Goal: Answer question/provide support

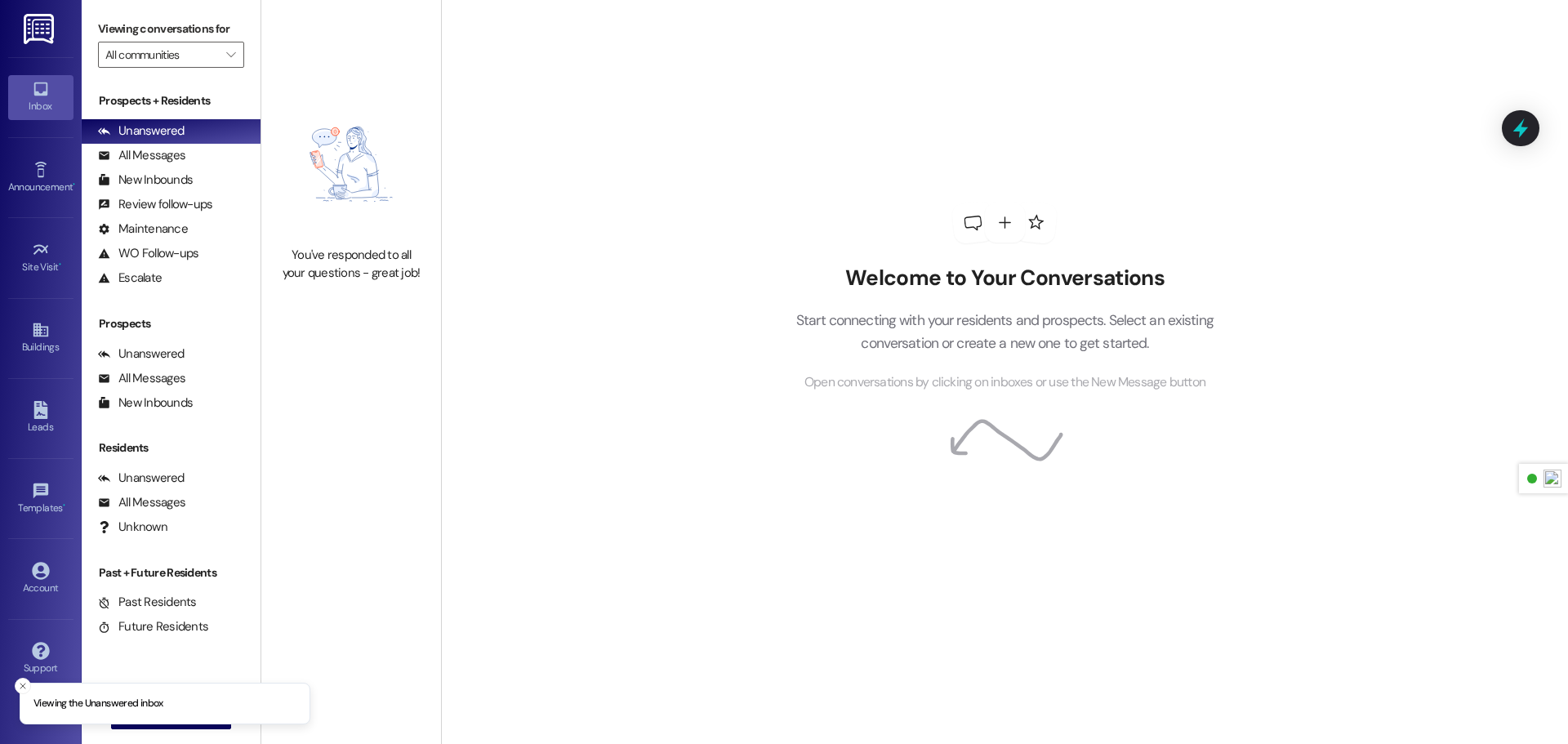
click at [24, 34] on img at bounding box center [40, 28] width 33 height 30
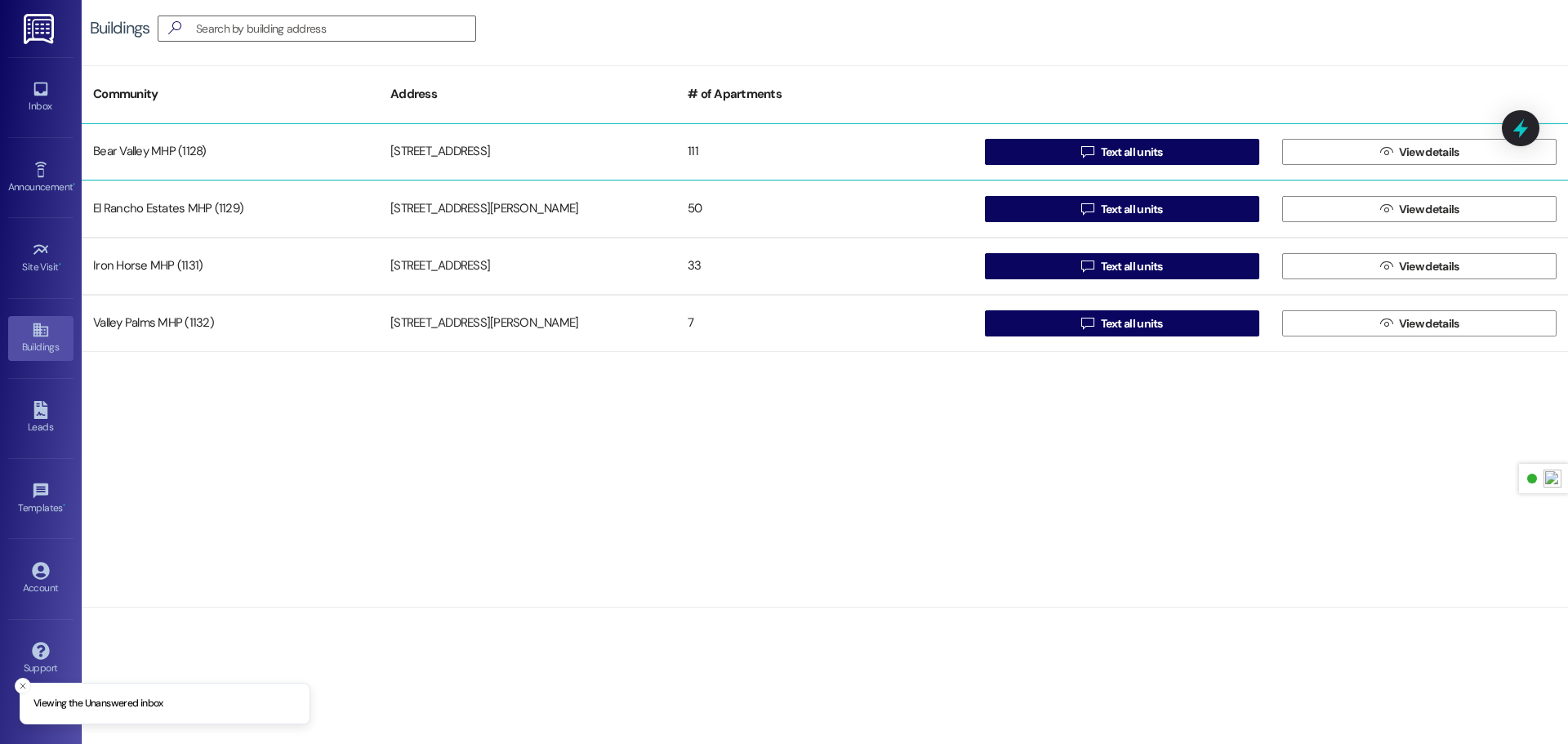
click at [478, 161] on div "[STREET_ADDRESS]" at bounding box center [527, 152] width 297 height 33
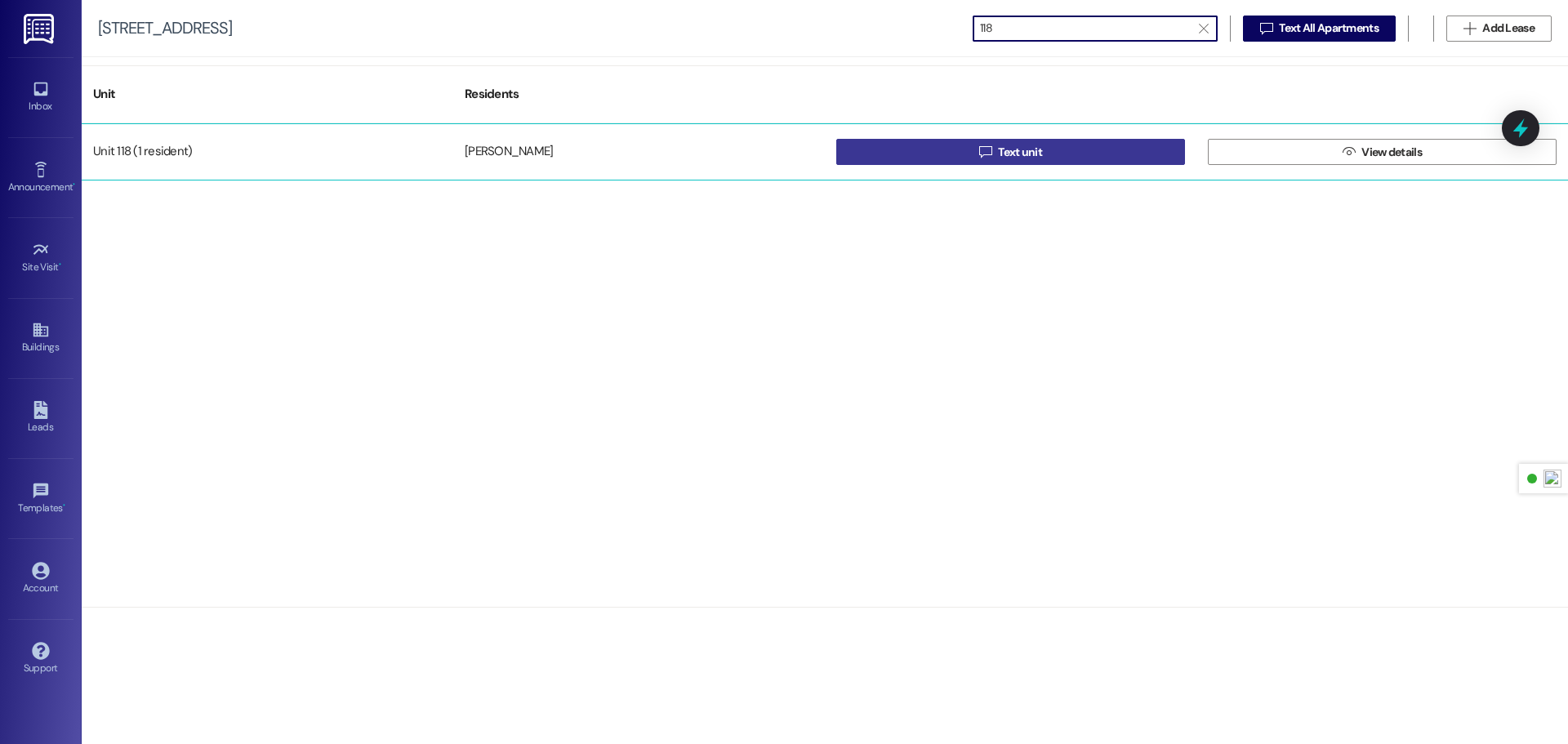
type input "118"
click at [959, 146] on button " Text unit" at bounding box center [1010, 152] width 348 height 26
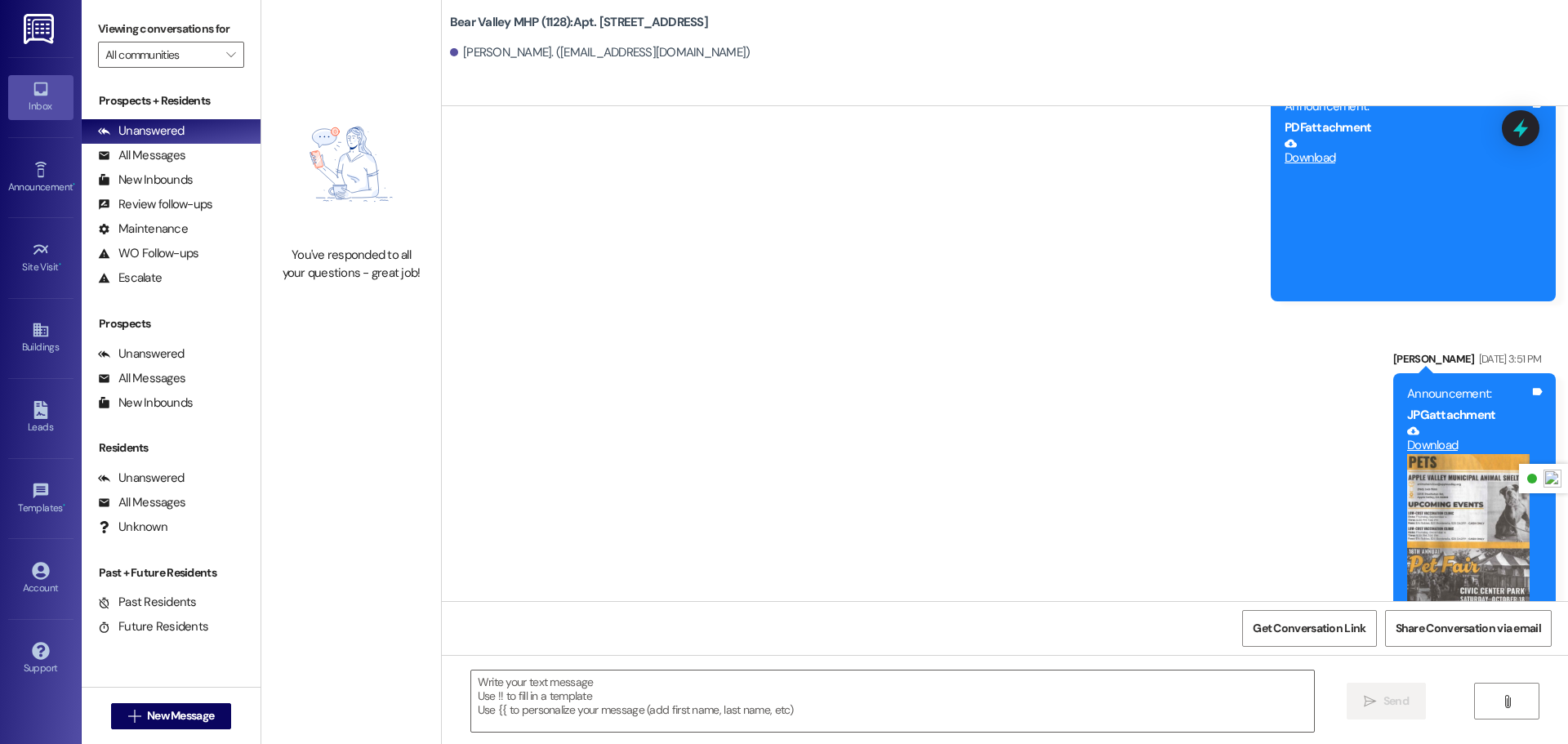
scroll to position [68547, 0]
